Goal: Task Accomplishment & Management: Use online tool/utility

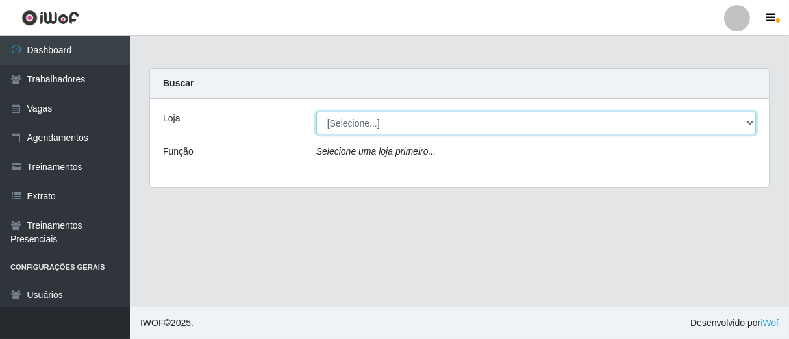
click at [748, 120] on select "[Selecione...] Superbox [GEOGRAPHIC_DATA] - Bessa" at bounding box center [535, 123] width 439 height 23
select select "206"
click at [316, 112] on select "[Selecione...] Superbox [GEOGRAPHIC_DATA] - Bessa" at bounding box center [535, 123] width 439 height 23
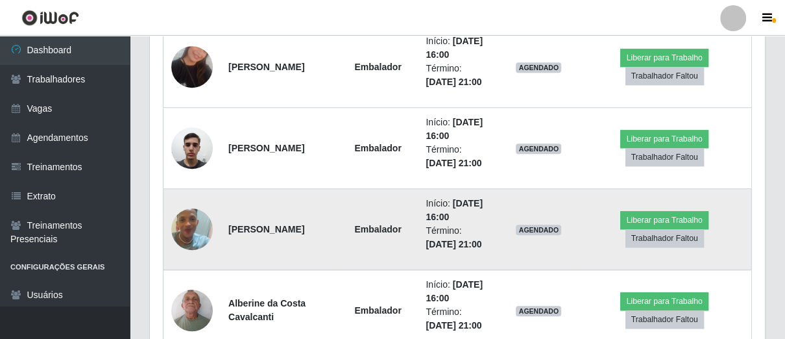
scroll to position [858, 0]
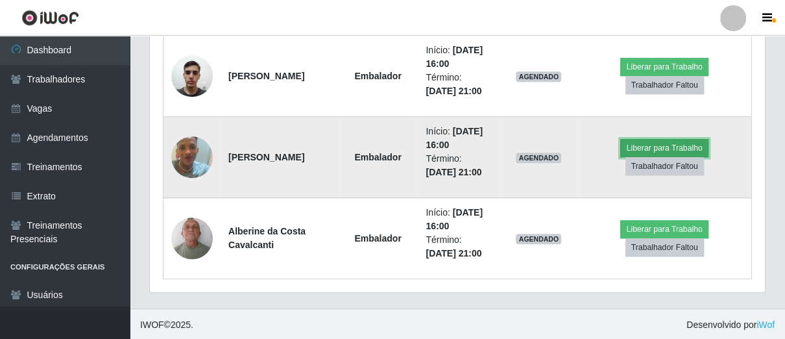
click at [638, 149] on button "Liberar para Trabalho" at bounding box center [664, 148] width 88 height 18
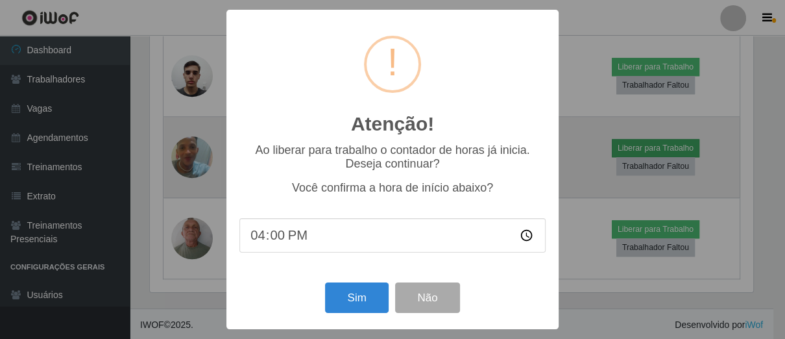
scroll to position [269, 607]
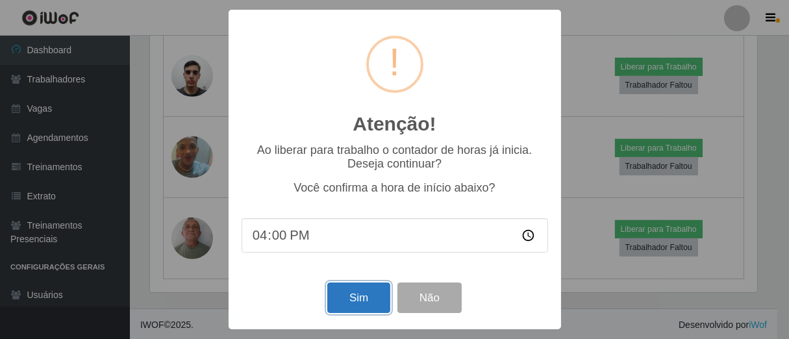
click at [356, 296] on button "Sim" at bounding box center [358, 297] width 63 height 31
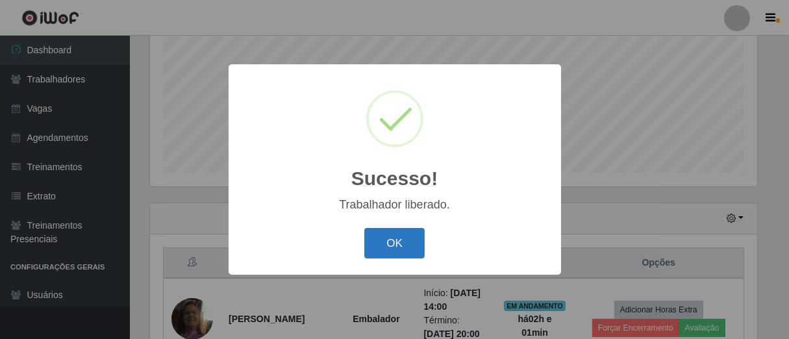
click at [391, 239] on button "OK" at bounding box center [394, 243] width 60 height 31
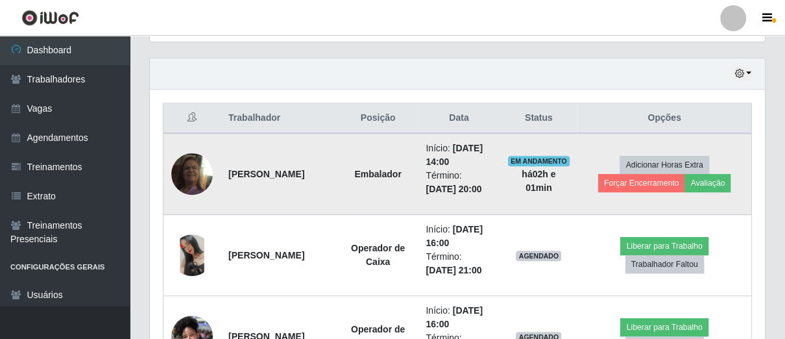
scroll to position [507, 0]
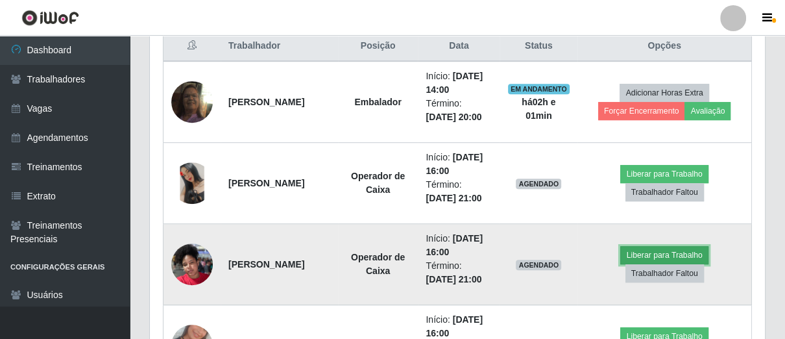
click at [648, 247] on button "Liberar para Trabalho" at bounding box center [664, 255] width 88 height 18
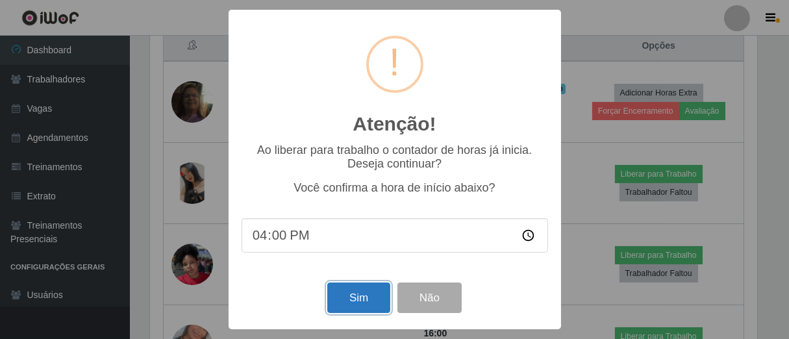
click at [348, 299] on button "Sim" at bounding box center [358, 297] width 63 height 31
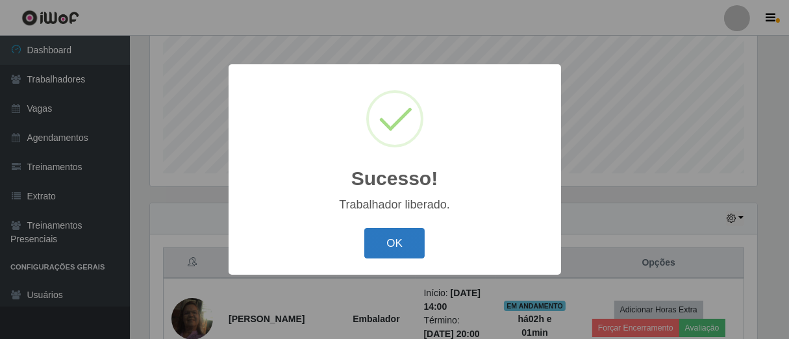
click at [369, 236] on button "OK" at bounding box center [394, 243] width 60 height 31
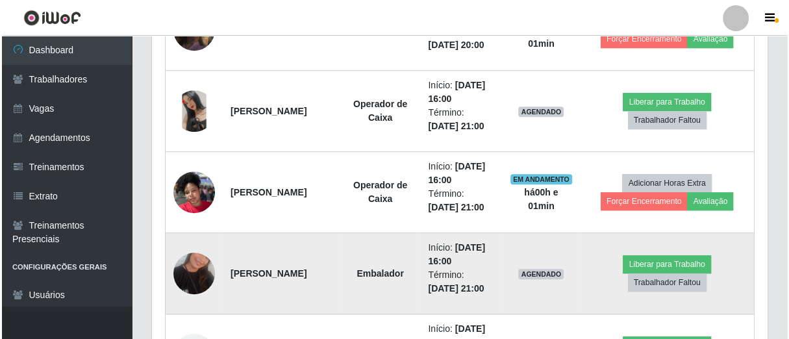
scroll to position [724, 0]
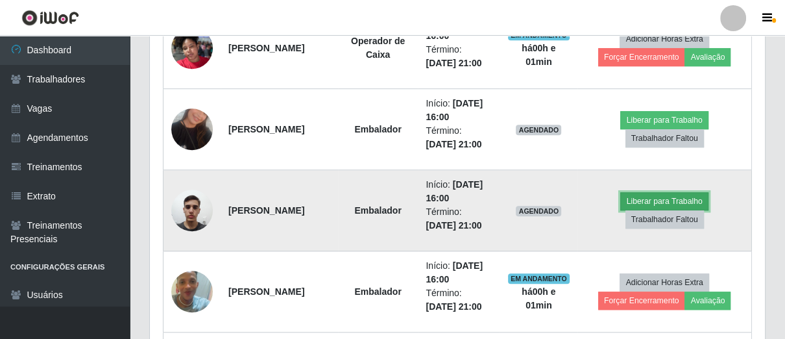
click at [636, 204] on button "Liberar para Trabalho" at bounding box center [664, 201] width 88 height 18
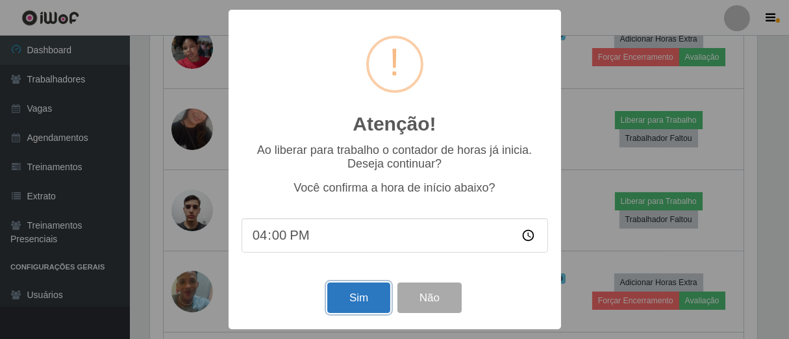
click at [363, 303] on button "Sim" at bounding box center [358, 297] width 63 height 31
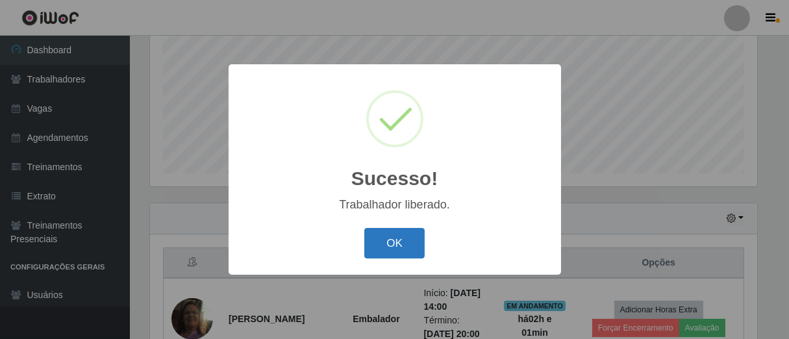
click at [393, 252] on button "OK" at bounding box center [394, 243] width 60 height 31
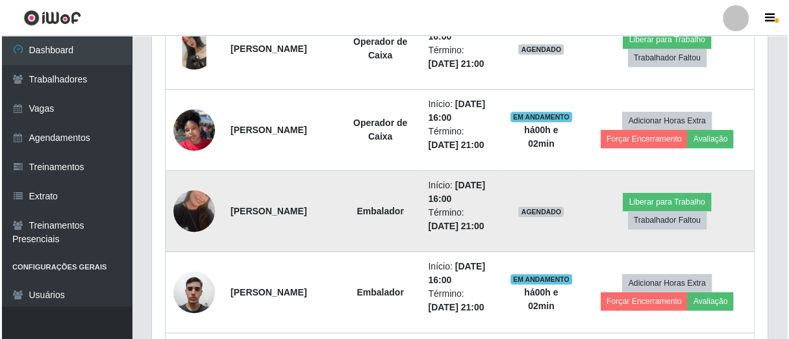
scroll to position [570, 0]
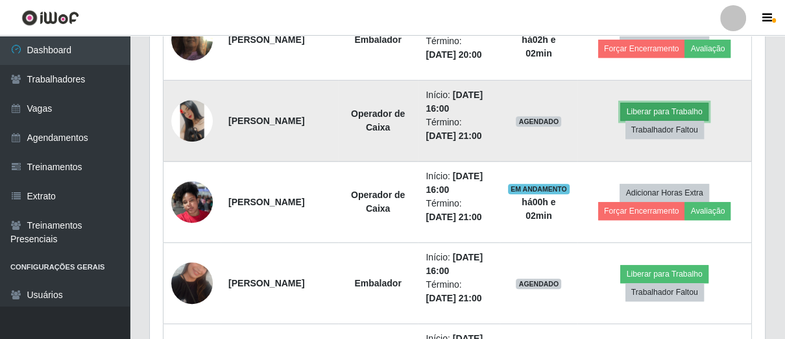
click at [640, 110] on button "Liberar para Trabalho" at bounding box center [664, 112] width 88 height 18
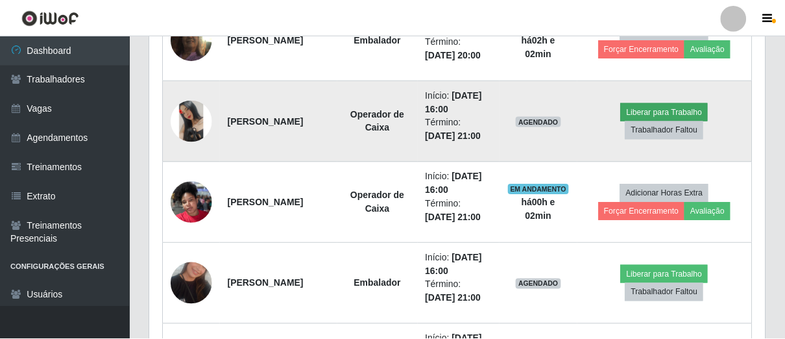
scroll to position [269, 607]
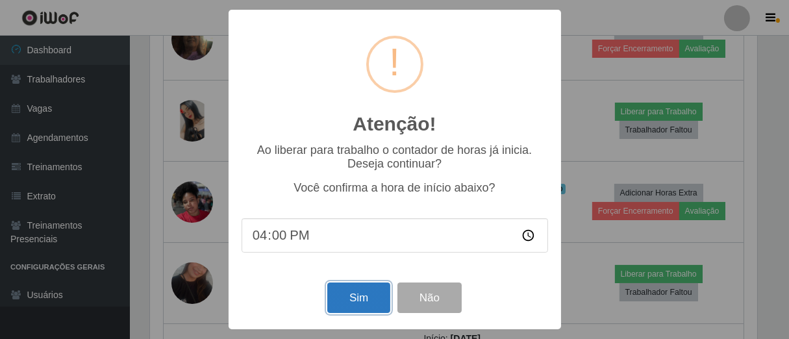
click at [361, 300] on button "Sim" at bounding box center [358, 297] width 63 height 31
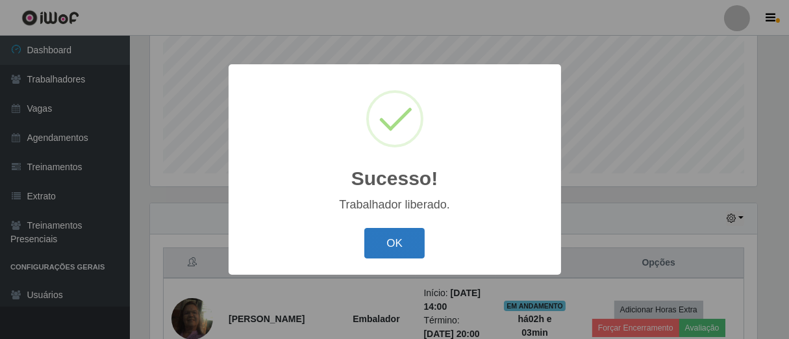
click at [396, 239] on button "OK" at bounding box center [394, 243] width 60 height 31
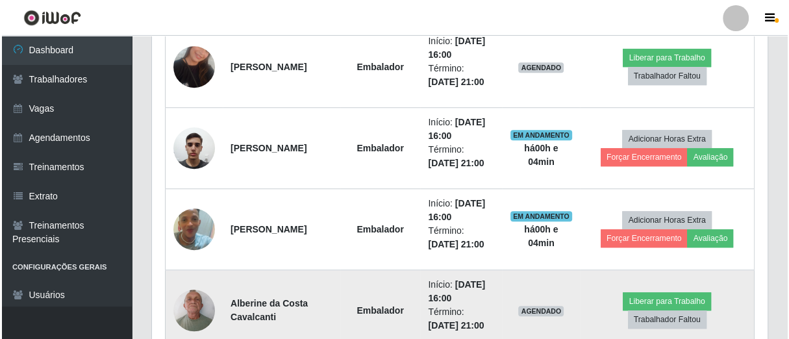
scroll to position [858, 0]
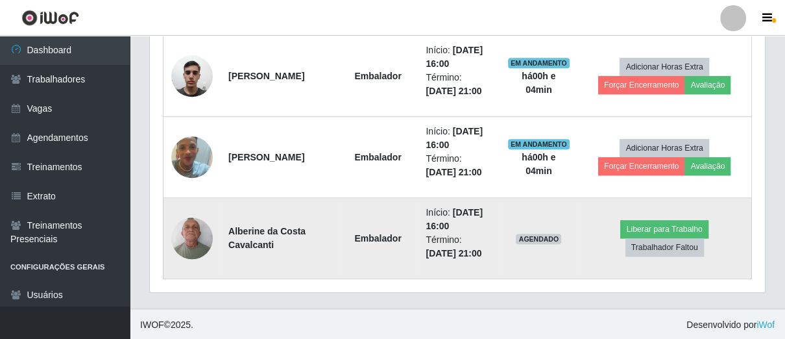
click at [199, 241] on img at bounding box center [192, 237] width 42 height 55
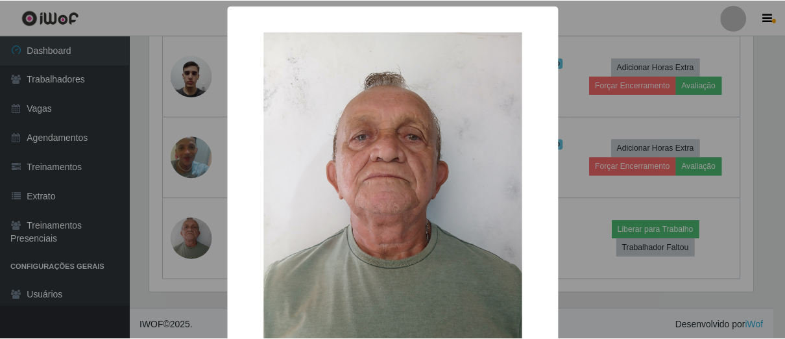
scroll to position [121, 0]
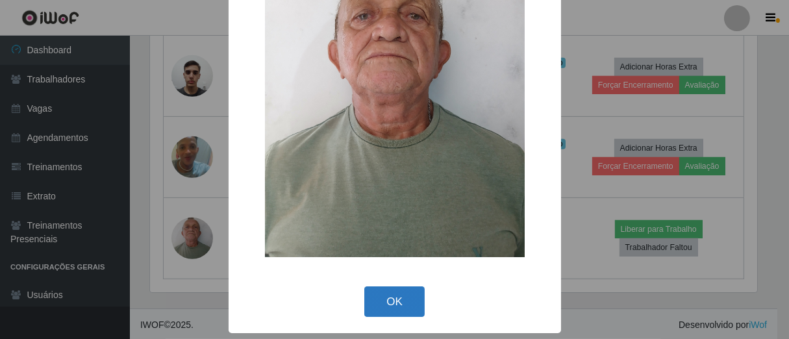
click at [398, 304] on button "OK" at bounding box center [394, 301] width 60 height 31
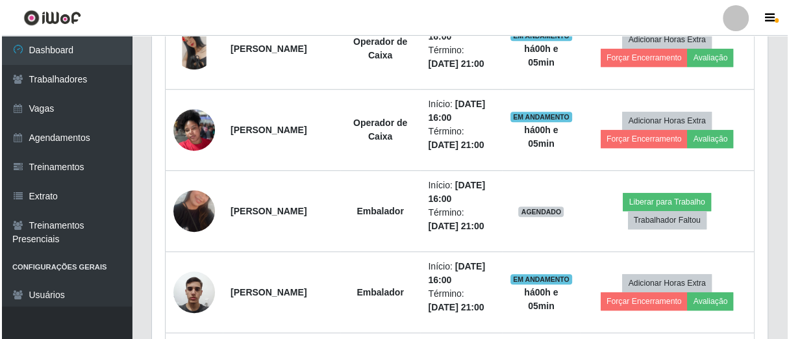
scroll to position [570, 0]
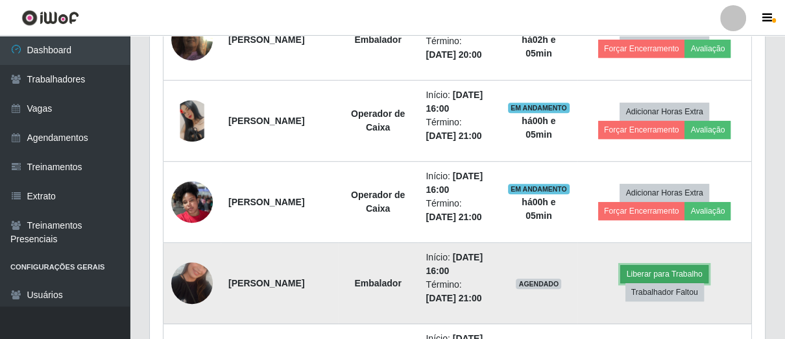
click at [675, 268] on button "Liberar para Trabalho" at bounding box center [664, 274] width 88 height 18
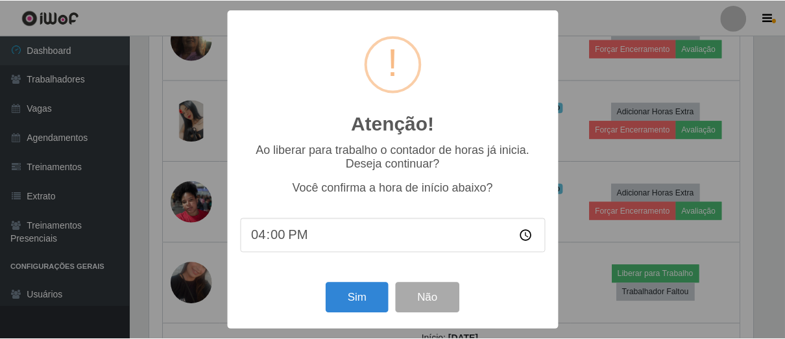
scroll to position [269, 607]
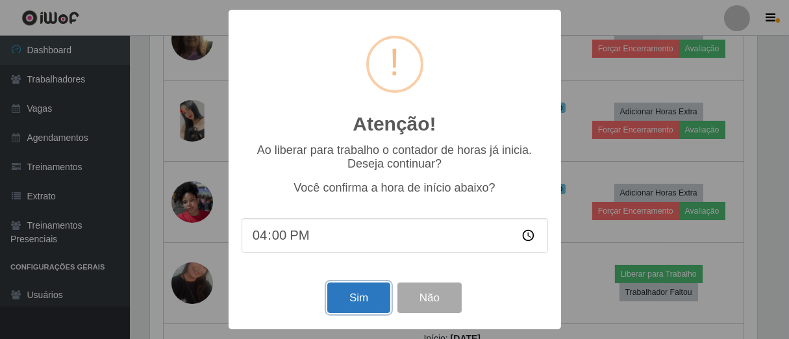
click at [360, 295] on button "Sim" at bounding box center [358, 297] width 63 height 31
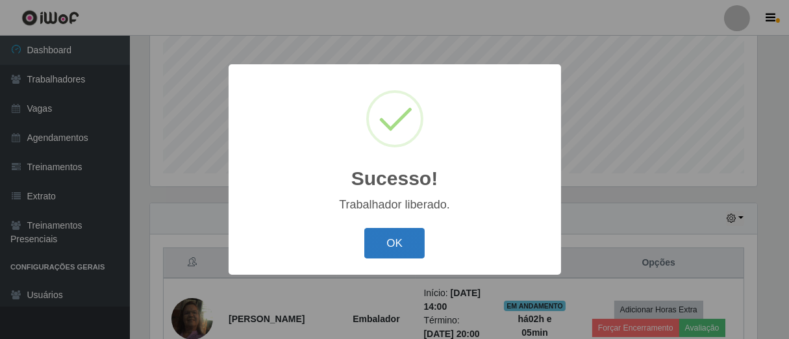
click at [400, 236] on button "OK" at bounding box center [394, 243] width 60 height 31
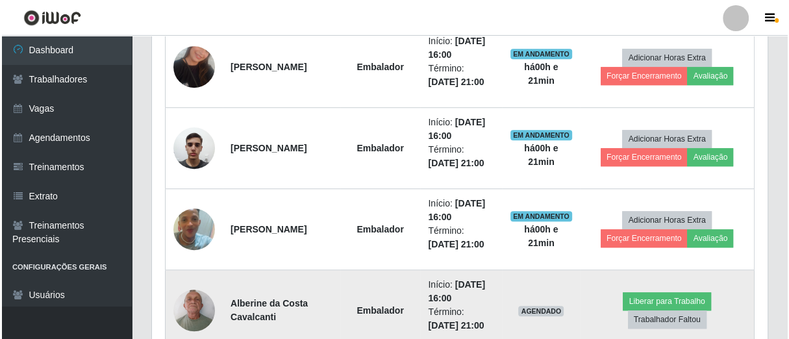
scroll to position [858, 0]
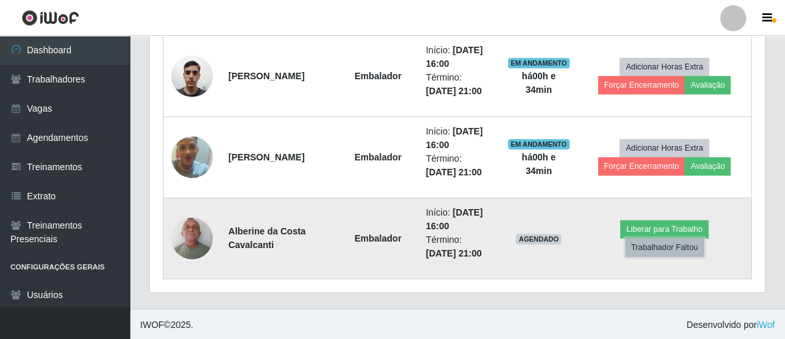
click at [676, 247] on button "Trabalhador Faltou" at bounding box center [665, 247] width 79 height 18
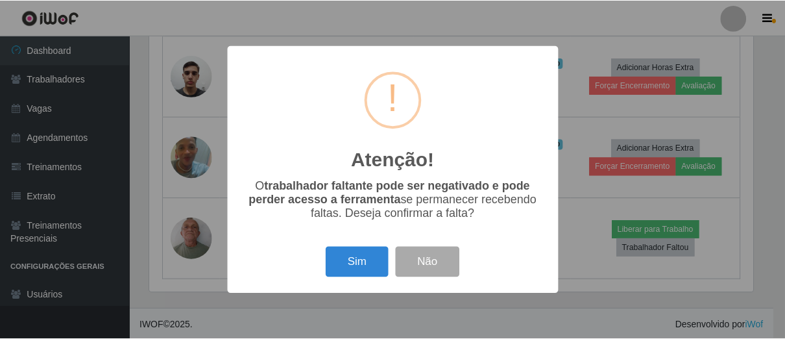
scroll to position [269, 607]
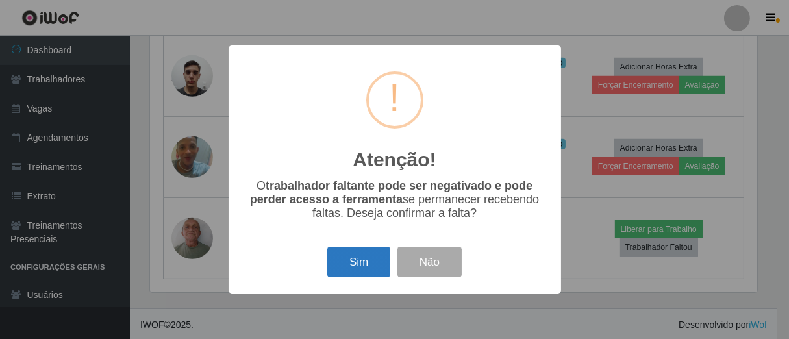
click at [371, 269] on button "Sim" at bounding box center [358, 262] width 63 height 31
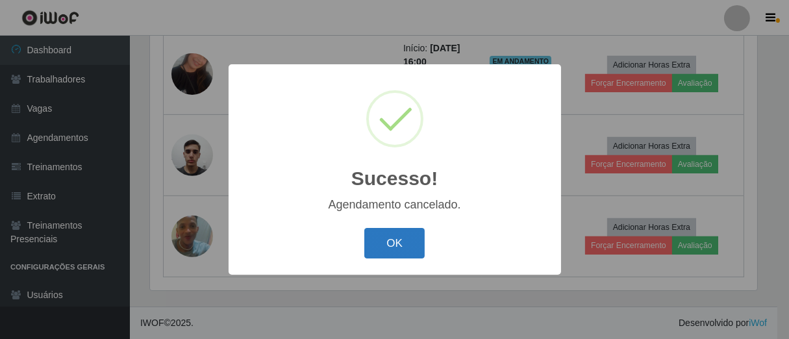
drag, startPoint x: 404, startPoint y: 242, endPoint x: 395, endPoint y: 238, distance: 9.9
click at [395, 238] on button "OK" at bounding box center [394, 243] width 60 height 31
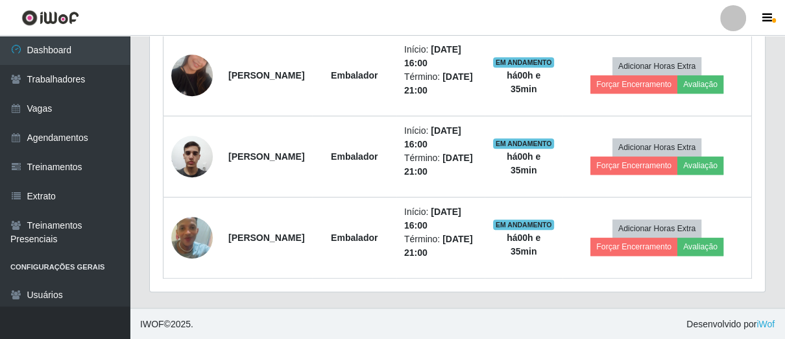
scroll to position [269, 615]
